Goal: Communication & Community: Answer question/provide support

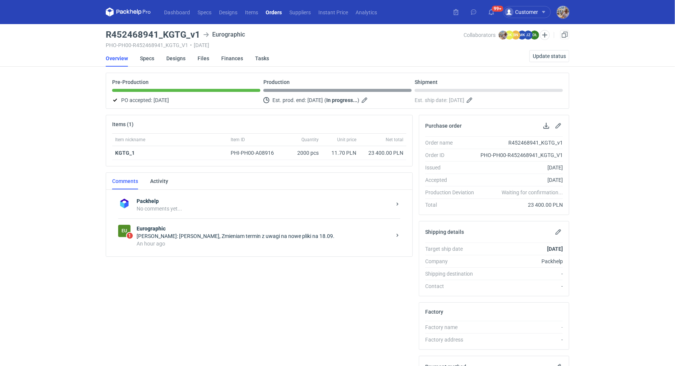
click at [257, 230] on strong "Eurographic" at bounding box center [264, 229] width 255 height 8
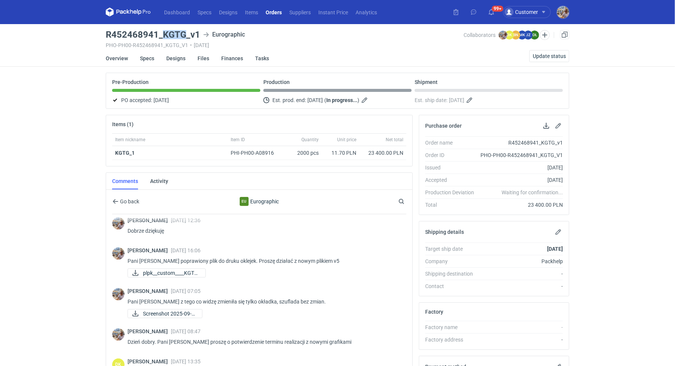
drag, startPoint x: 163, startPoint y: 33, endPoint x: 186, endPoint y: 34, distance: 23.0
click at [186, 34] on h3 "R452468941_KGTG_v1" at bounding box center [153, 34] width 94 height 9
copy h3 "KGTG"
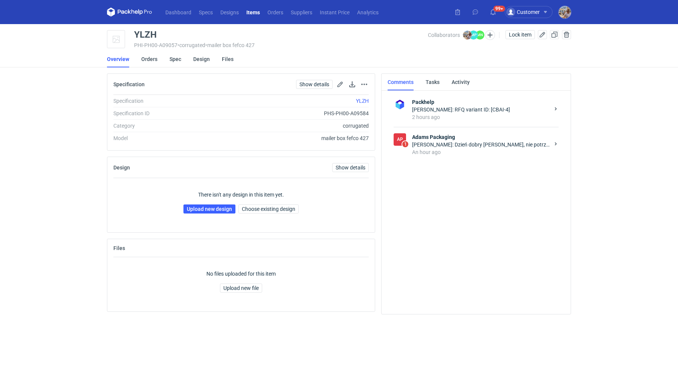
click at [468, 141] on div "Małgorzata Nowotna: Dzień dobry Panie Michale, nie potrzebujemy nowej konstrukc…" at bounding box center [480, 145] width 137 height 8
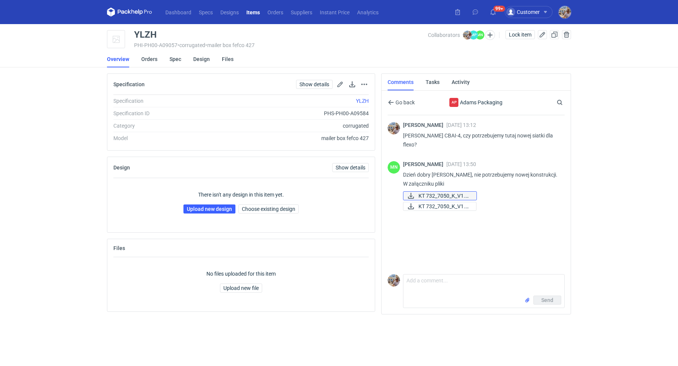
click at [443, 192] on span "KT 732_7050_K_V1.eps" at bounding box center [444, 196] width 52 height 8
click at [442, 205] on span "KT 732_7050_K_V1.pdf" at bounding box center [444, 206] width 52 height 8
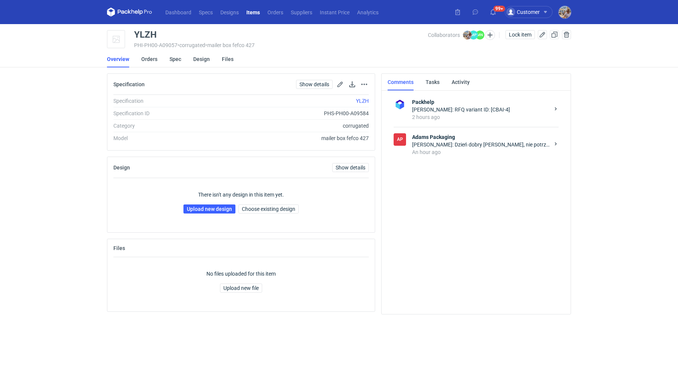
click at [450, 148] on div "An hour ago" at bounding box center [480, 152] width 137 height 8
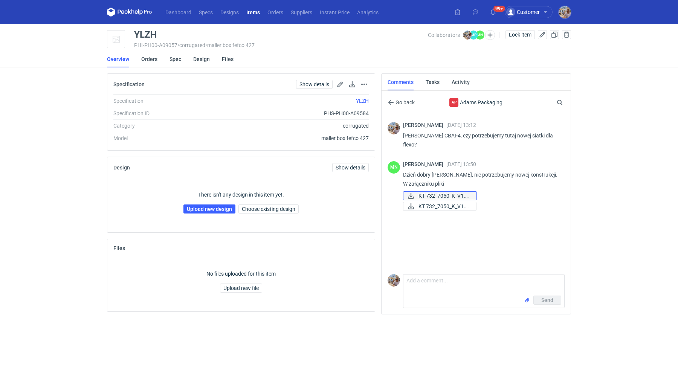
click at [450, 193] on span "KT 732_7050_K_V1.eps" at bounding box center [444, 196] width 52 height 8
click at [442, 203] on span "KT 732_7050_K_V1.pdf" at bounding box center [444, 206] width 52 height 8
drag, startPoint x: 172, startPoint y: 31, endPoint x: 136, endPoint y: 30, distance: 36.1
click at [136, 30] on div "YLZH" at bounding box center [281, 34] width 294 height 9
copy div "YLZH"
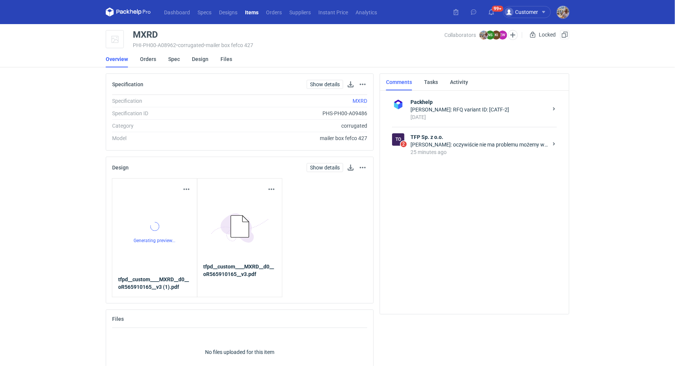
scroll to position [8, 0]
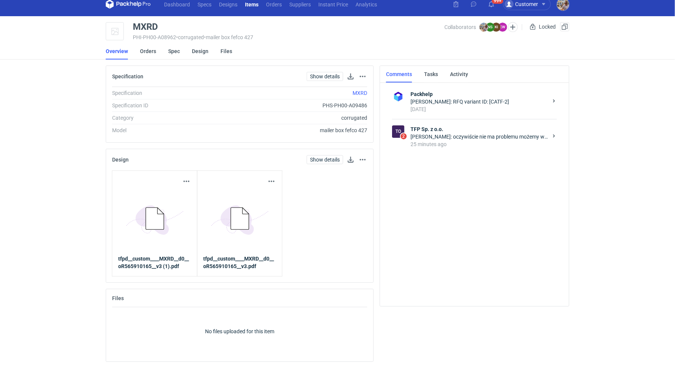
click at [458, 137] on div "Natalia Stępak: oczywiście nie ma problemu możemy wykonać sampla na druku C500.…" at bounding box center [479, 137] width 137 height 8
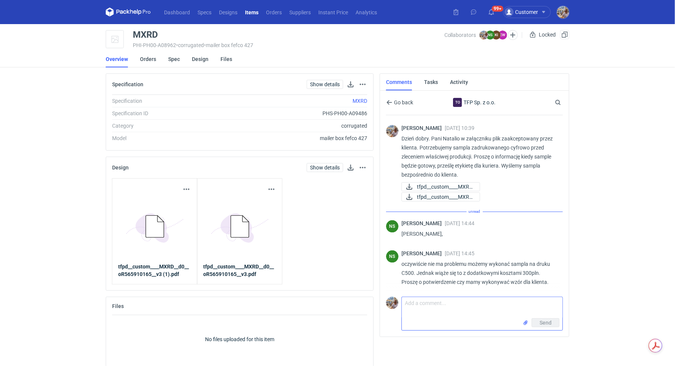
click at [450, 306] on textarea "Comment message" at bounding box center [482, 307] width 161 height 21
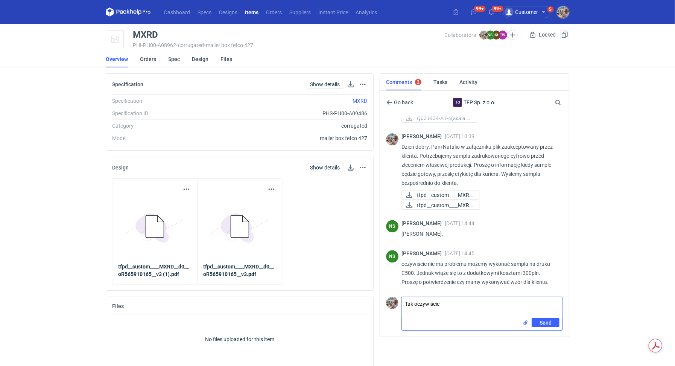
type textarea "Tak oczywiście"
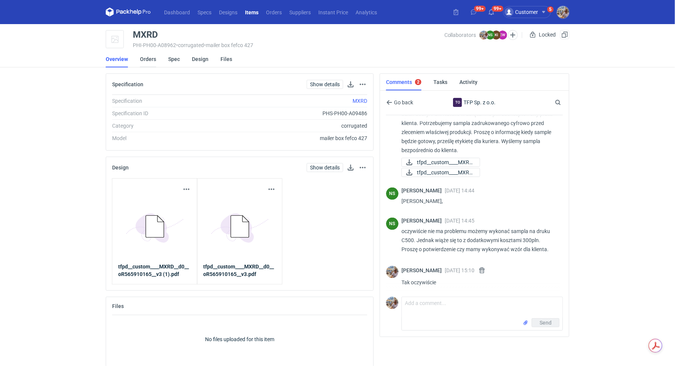
click at [146, 55] on link "Orders" at bounding box center [148, 59] width 16 height 17
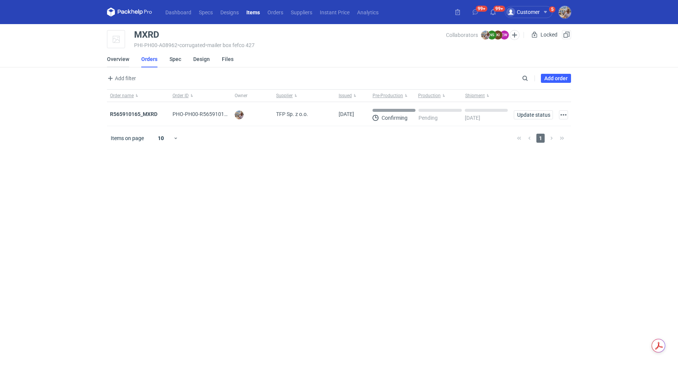
click at [116, 61] on link "Overview" at bounding box center [118, 59] width 22 height 17
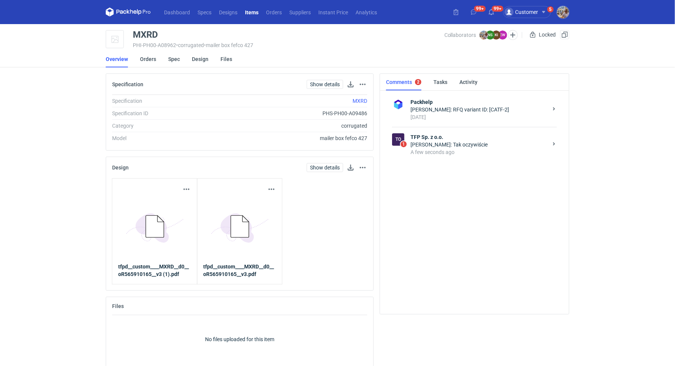
click at [456, 137] on strong "TFP Sp. z o.o." at bounding box center [479, 137] width 137 height 8
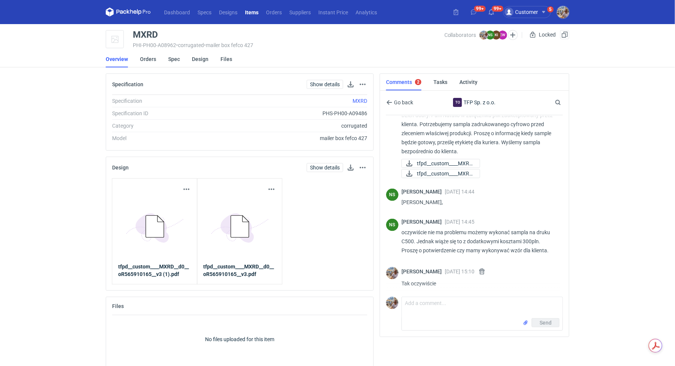
scroll to position [661, 0]
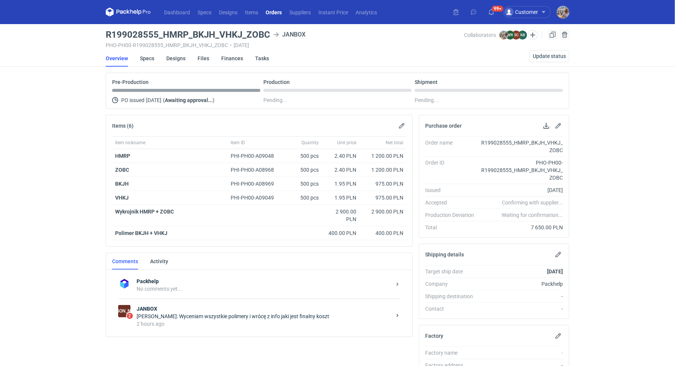
click at [185, 313] on div "[PERSON_NAME]: Wyceniam wszystkie polimery i wrócę z info jaki jest finalny kos…" at bounding box center [264, 316] width 255 height 8
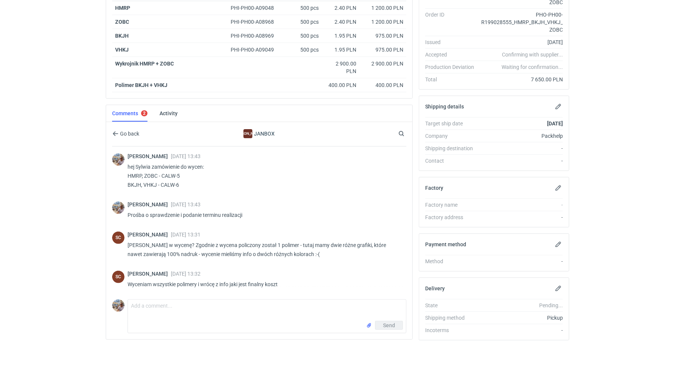
scroll to position [148, 0]
click at [199, 310] on textarea "Comment message" at bounding box center [267, 309] width 278 height 21
type textarea "Dobra czekam"
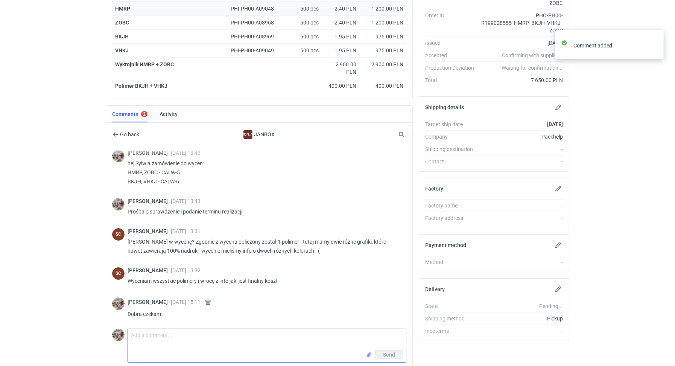
scroll to position [146, 0]
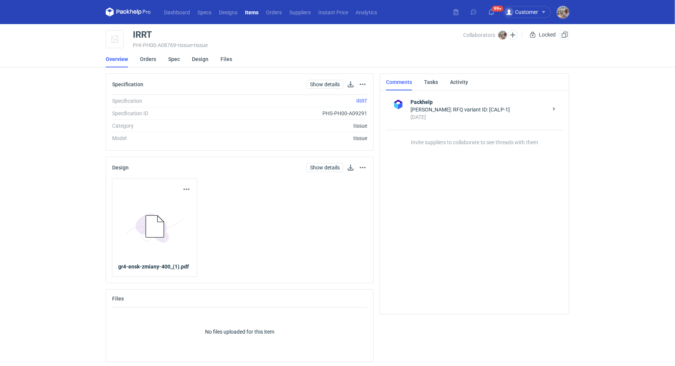
click at [139, 59] on li "Overview" at bounding box center [123, 59] width 34 height 17
click at [140, 59] on link "Orders" at bounding box center [148, 59] width 16 height 17
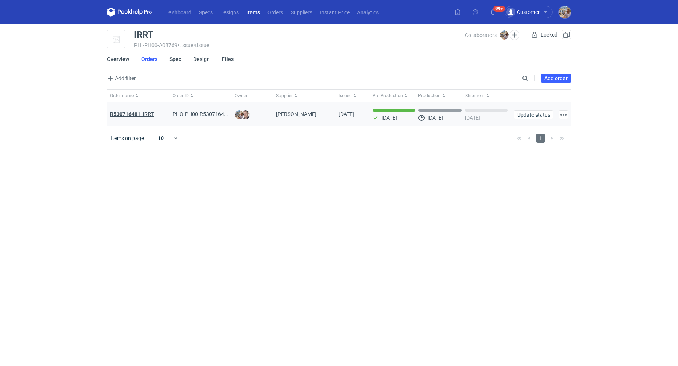
click at [143, 111] on strong "R530716481_IRRT" at bounding box center [132, 114] width 44 height 6
